Goal: Task Accomplishment & Management: Use online tool/utility

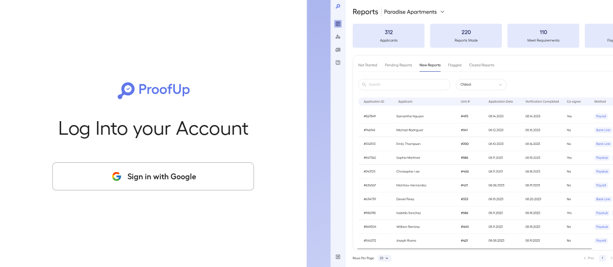
click at [162, 174] on button "Sign in with Google" at bounding box center [153, 176] width 202 height 28
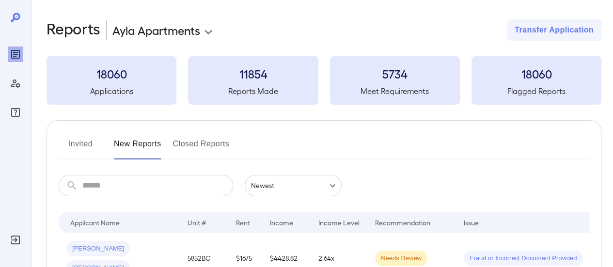
click at [73, 149] on button "Invited" at bounding box center [81, 147] width 44 height 23
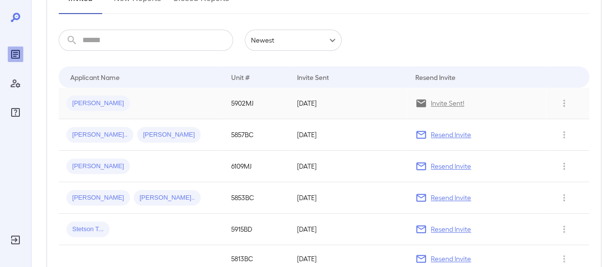
scroll to position [194, 0]
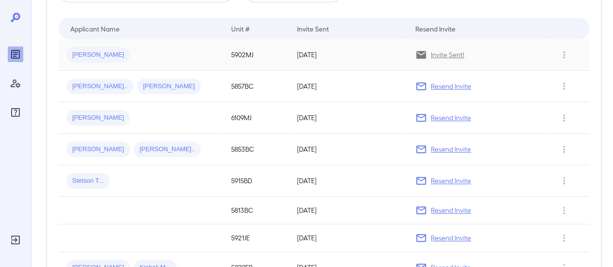
click at [85, 56] on span "[PERSON_NAME]" at bounding box center [98, 54] width 64 height 9
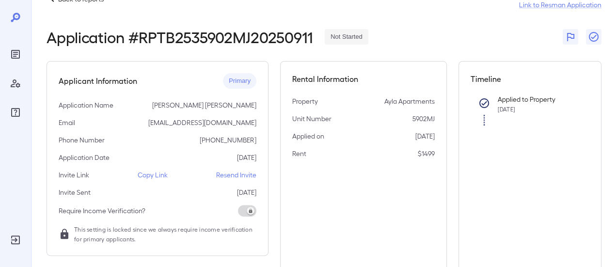
scroll to position [48, 0]
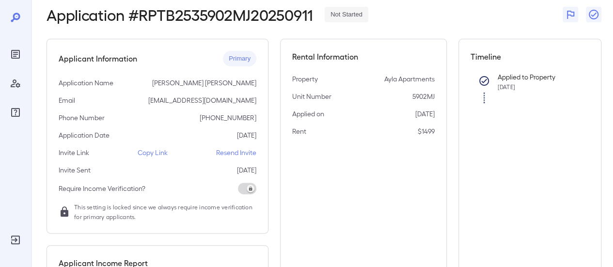
click at [145, 150] on p "Copy Link" at bounding box center [153, 153] width 30 height 10
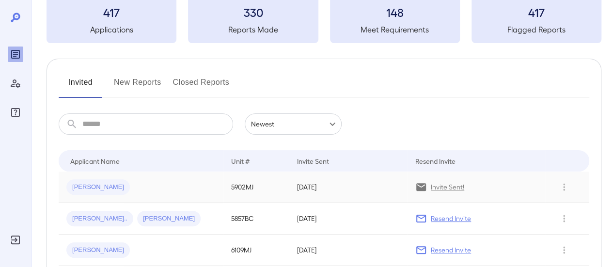
scroll to position [97, 0]
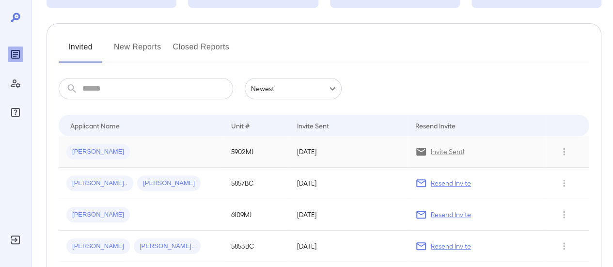
click at [94, 150] on span "[PERSON_NAME]" at bounding box center [98, 151] width 64 height 9
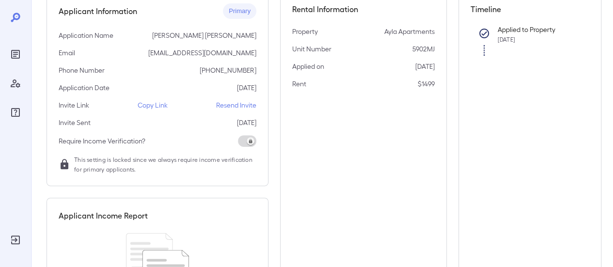
scroll to position [97, 0]
click at [152, 102] on p "Copy Link" at bounding box center [153, 104] width 30 height 10
